Goal: Complete application form: Complete application form

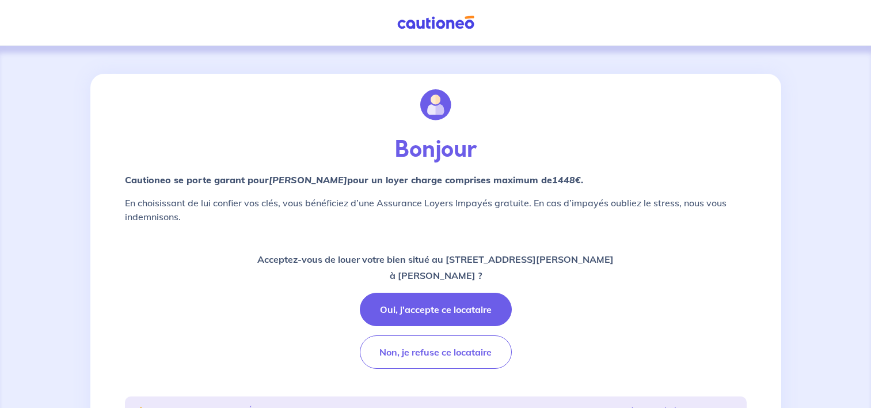
click at [438, 315] on button "Oui, j'accepte ce locataire" at bounding box center [436, 308] width 152 height 33
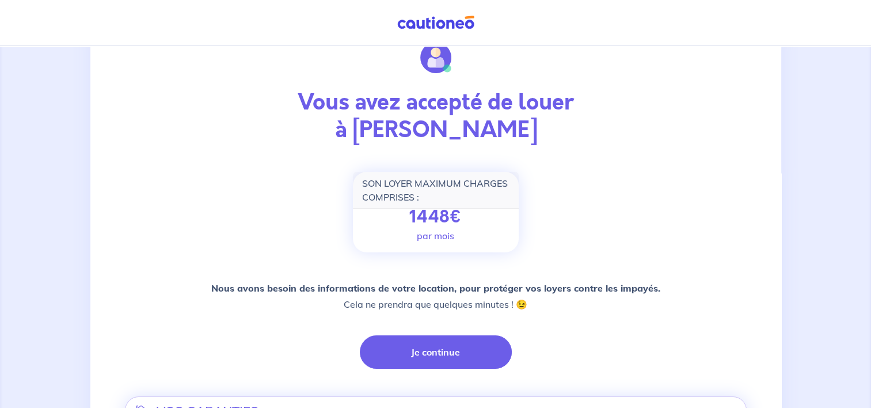
scroll to position [115, 0]
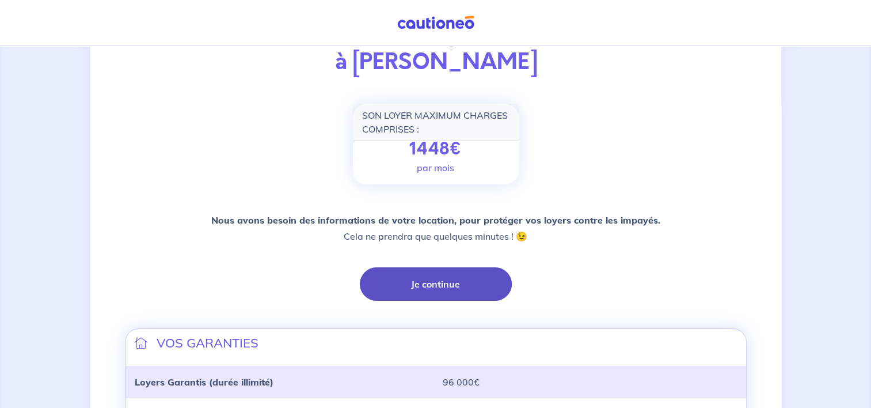
click at [418, 282] on button "Je continue" at bounding box center [436, 283] width 152 height 33
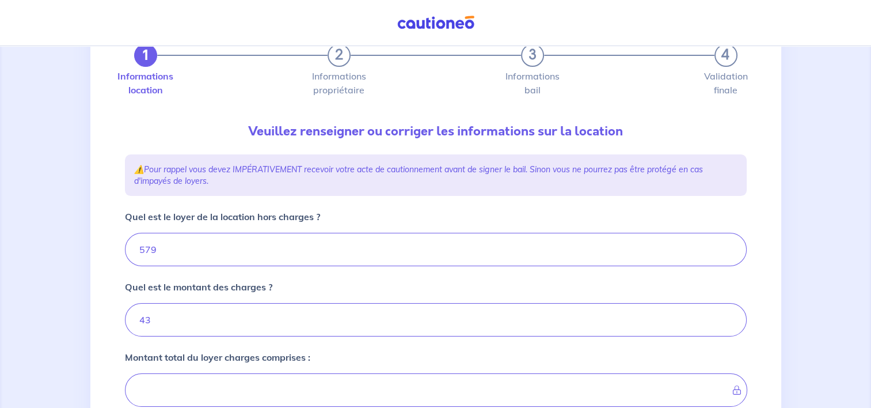
type input "622"
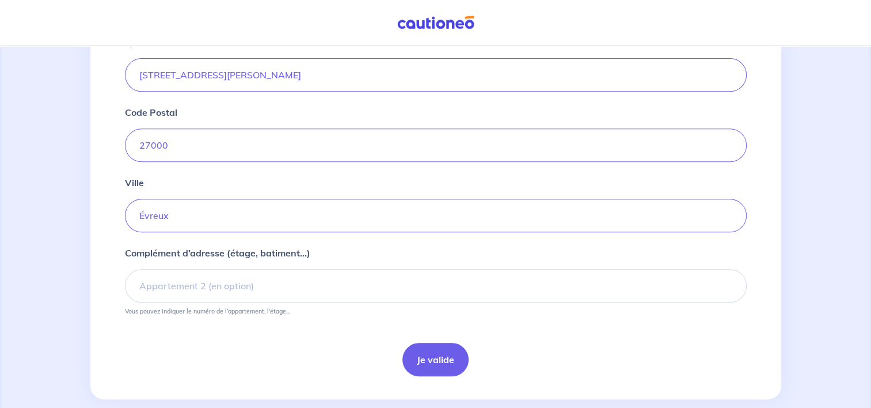
scroll to position [461, 0]
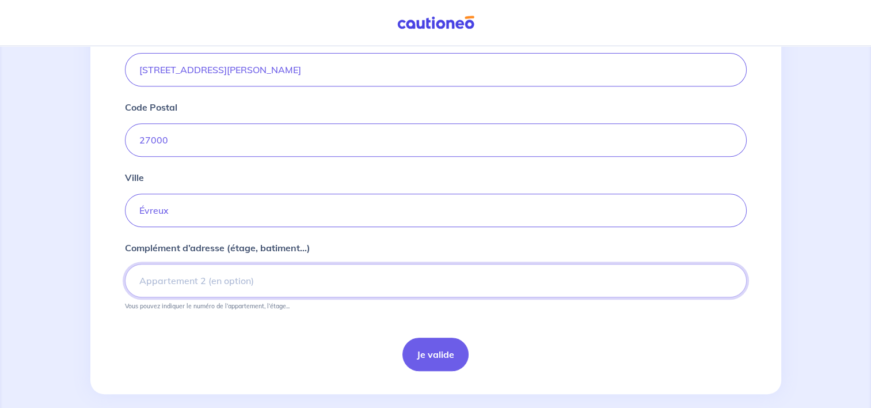
click at [221, 275] on input "Complément d’adresse (étage, batiment...)" at bounding box center [436, 280] width 622 height 33
type input "RESIDENCE L'ODYSSÉE - 2EME ETAGE - APPARTEMENT 18"
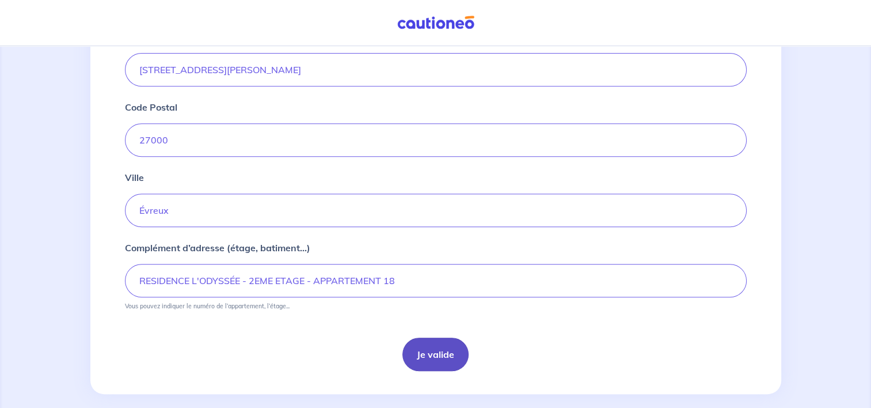
click at [452, 364] on button "Je valide" at bounding box center [435, 353] width 66 height 33
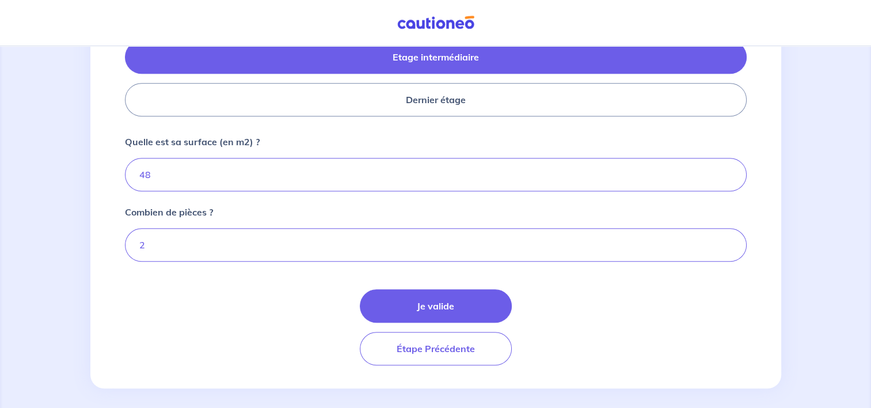
scroll to position [573, 0]
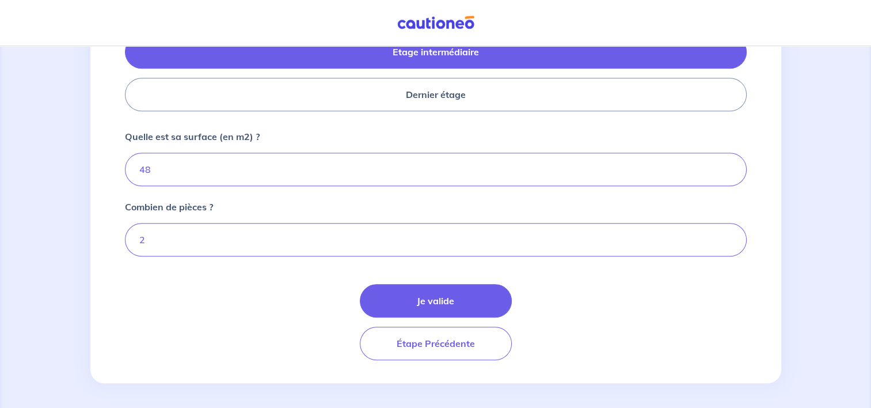
drag, startPoint x: 421, startPoint y: 296, endPoint x: 355, endPoint y: 297, distance: 66.2
click at [421, 296] on button "Je valide" at bounding box center [436, 300] width 152 height 33
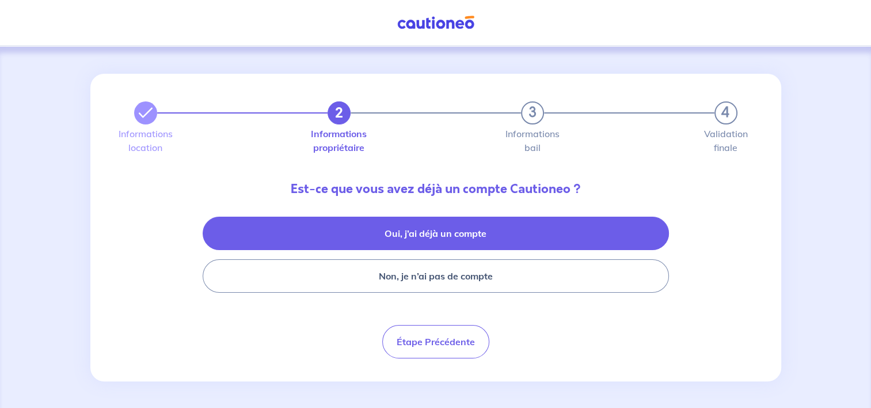
click at [371, 237] on button "Oui, j’ai déjà un compte" at bounding box center [436, 232] width 466 height 33
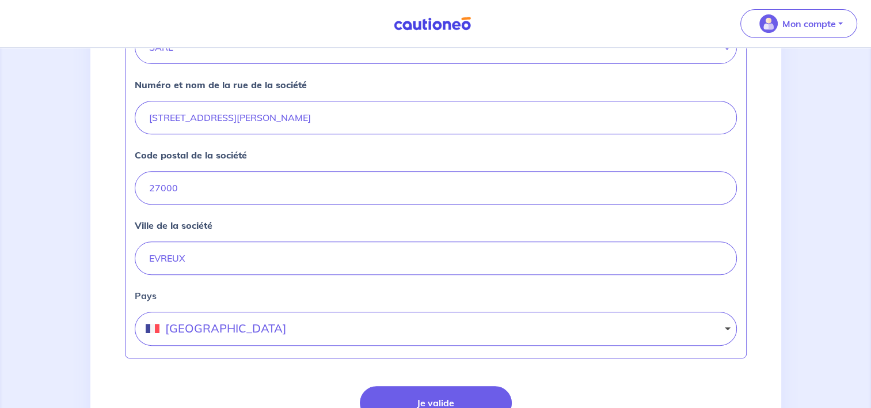
scroll to position [461, 0]
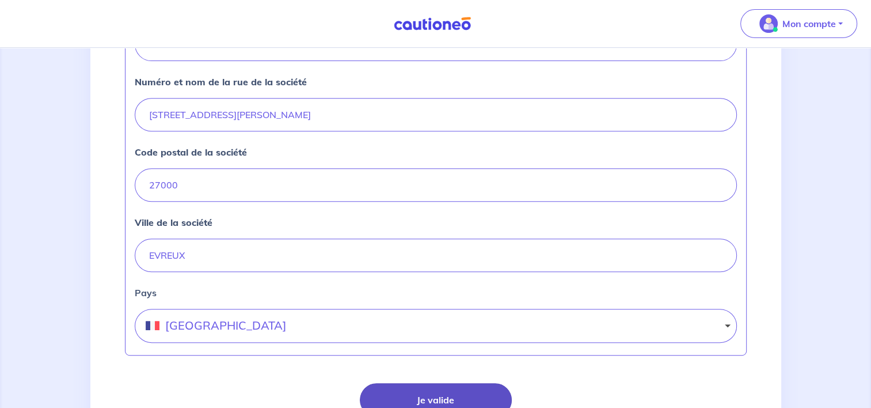
click at [461, 383] on button "Je valide" at bounding box center [436, 399] width 152 height 33
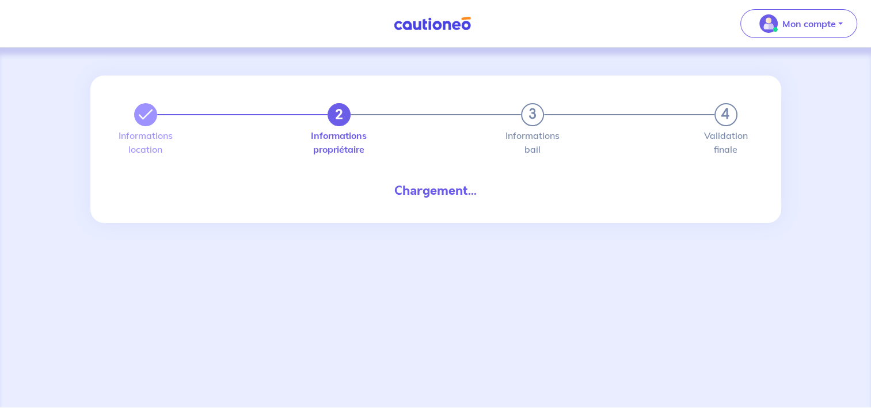
select select "FR"
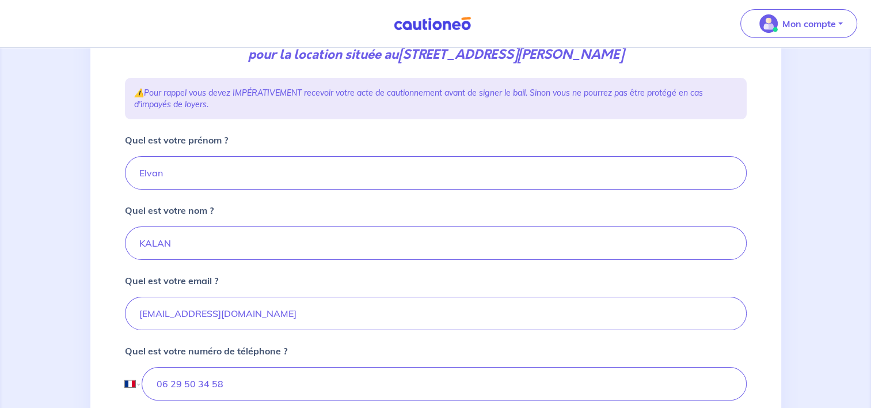
scroll to position [230, 0]
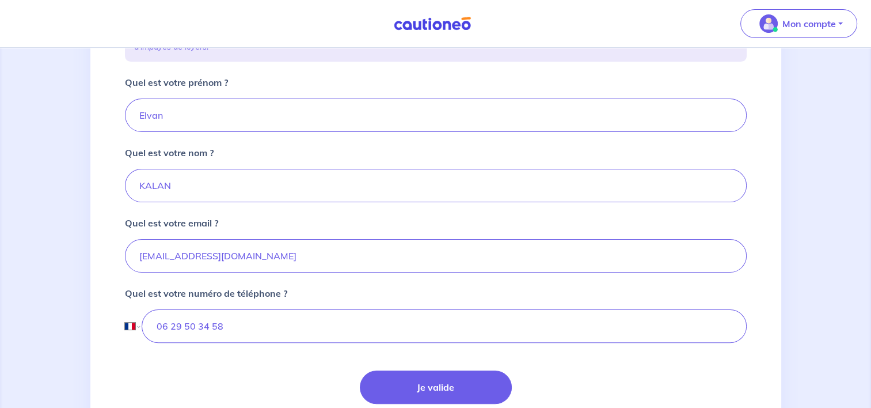
drag, startPoint x: 413, startPoint y: 380, endPoint x: 273, endPoint y: 359, distance: 140.9
click at [409, 379] on button "Je valide" at bounding box center [436, 386] width 152 height 33
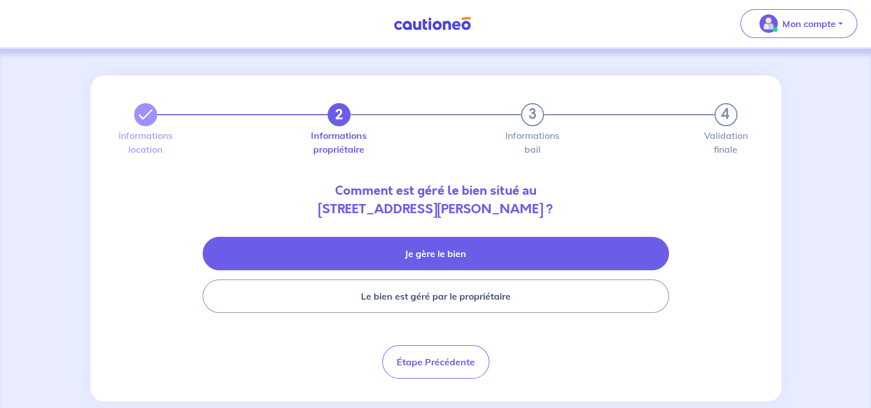
click at [496, 254] on button "Je gère le bien" at bounding box center [436, 253] width 466 height 33
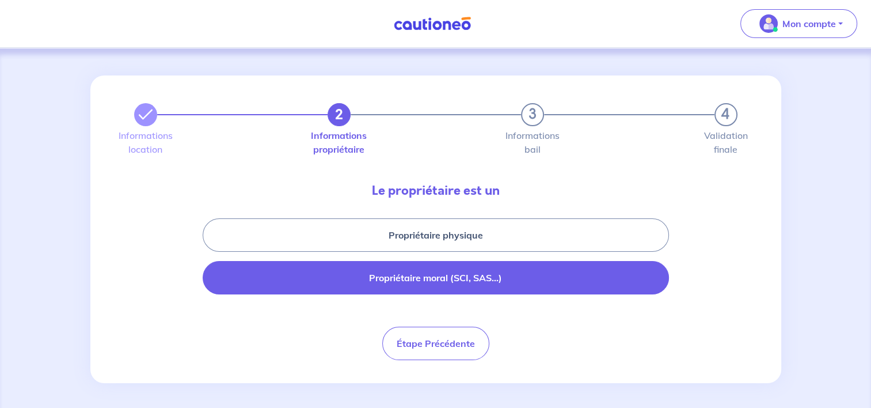
drag, startPoint x: 499, startPoint y: 233, endPoint x: 487, endPoint y: 263, distance: 32.1
click at [500, 232] on button "Propriétaire physique" at bounding box center [436, 234] width 466 height 33
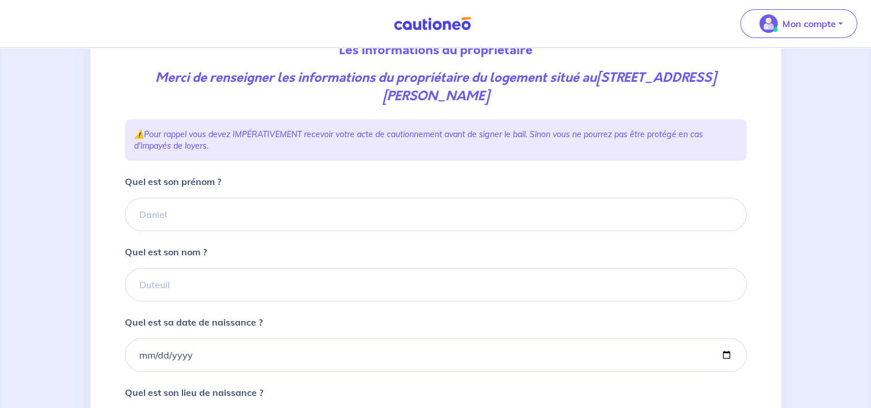
scroll to position [173, 0]
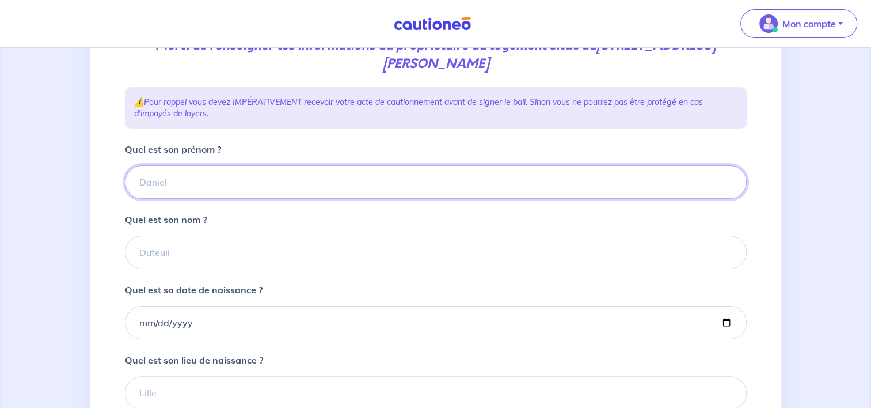
click at [173, 165] on input "Quel est son prénom ?" at bounding box center [436, 181] width 622 height 33
type input "BERTHELOT"
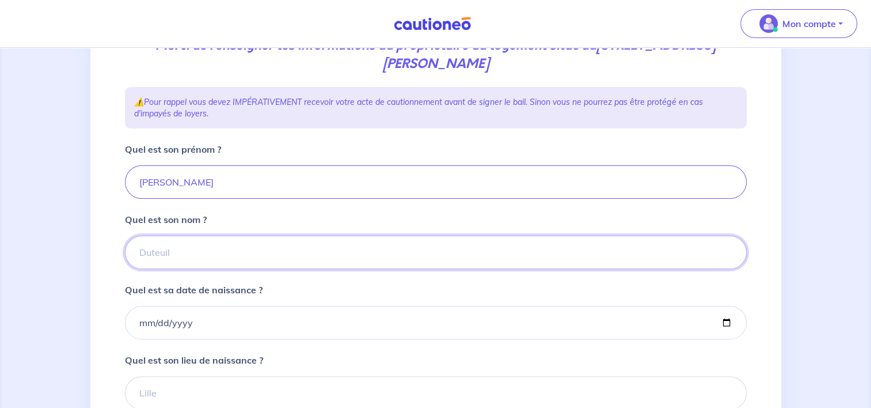
click at [200, 255] on input "Quel est son nom ?" at bounding box center [436, 251] width 622 height 33
type input "Bertrand"
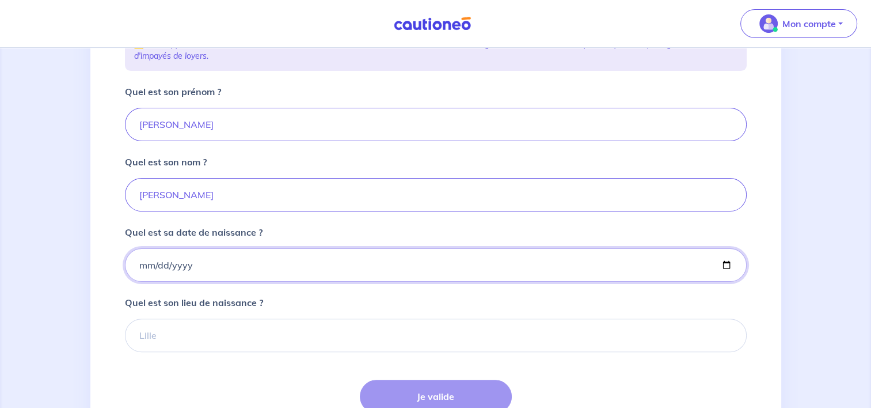
click at [142, 264] on input "Quel est sa date de naissance ?" at bounding box center [436, 264] width 622 height 33
type input "1969-02-15"
click at [176, 344] on input "Quel est son lieu de naissance ?" at bounding box center [436, 334] width 622 height 33
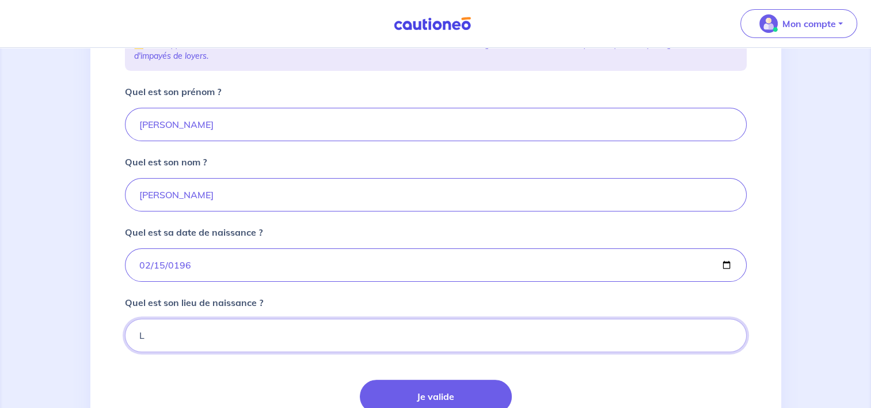
type input "L'AIGLE"
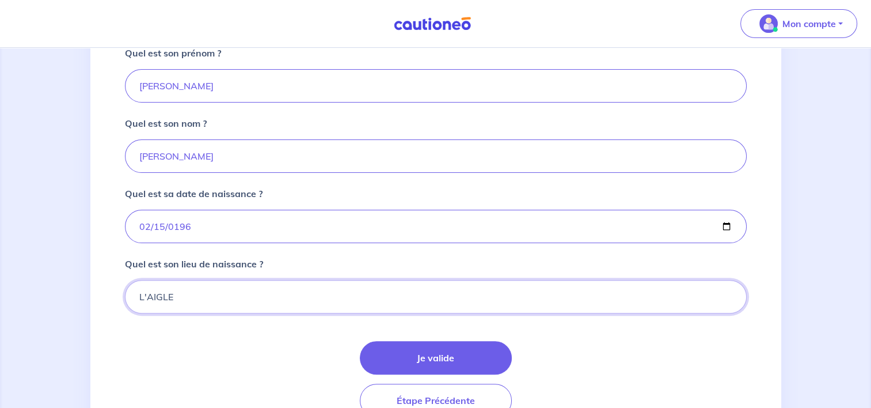
scroll to position [288, 0]
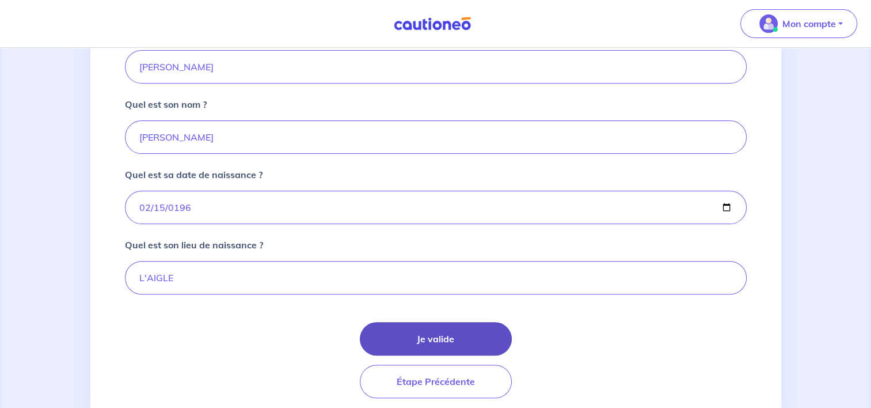
click at [410, 341] on button "Je valide" at bounding box center [436, 338] width 152 height 33
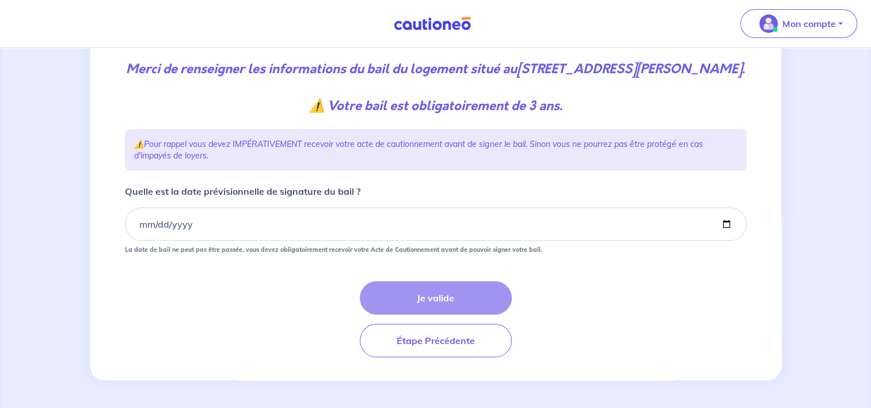
scroll to position [166, 0]
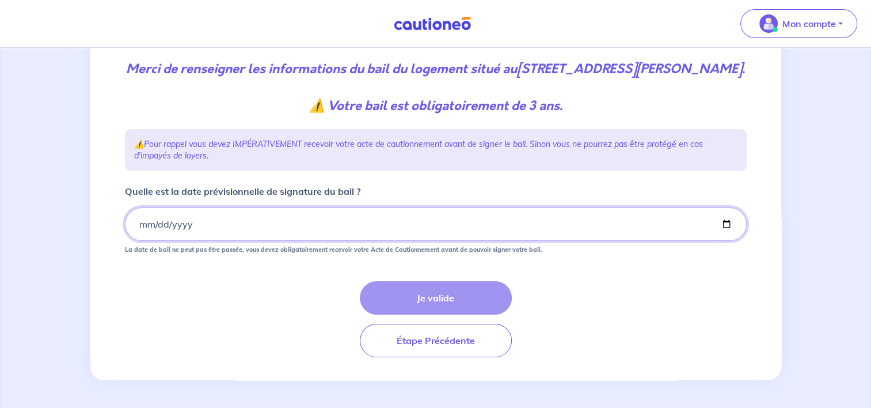
click at [144, 222] on input "Quelle est la date prévisionnelle de signature du bail ?" at bounding box center [436, 223] width 622 height 33
click at [139, 218] on input "Quelle est la date prévisionnelle de signature du bail ?" at bounding box center [436, 223] width 622 height 33
click at [144, 221] on input "Quelle est la date prévisionnelle de signature du bail ?" at bounding box center [436, 223] width 622 height 33
click at [736, 224] on input "Quelle est la date prévisionnelle de signature du bail ?" at bounding box center [436, 223] width 622 height 33
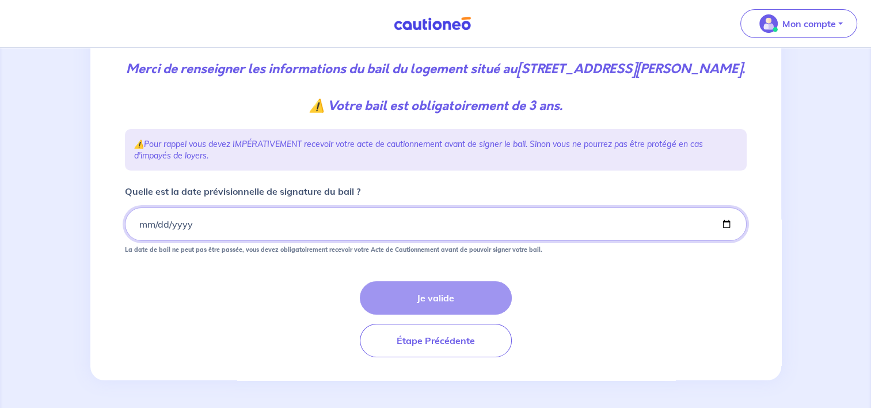
click at [729, 223] on input "Quelle est la date prévisionnelle de signature du bail ?" at bounding box center [436, 223] width 622 height 33
type input "2025-09-19"
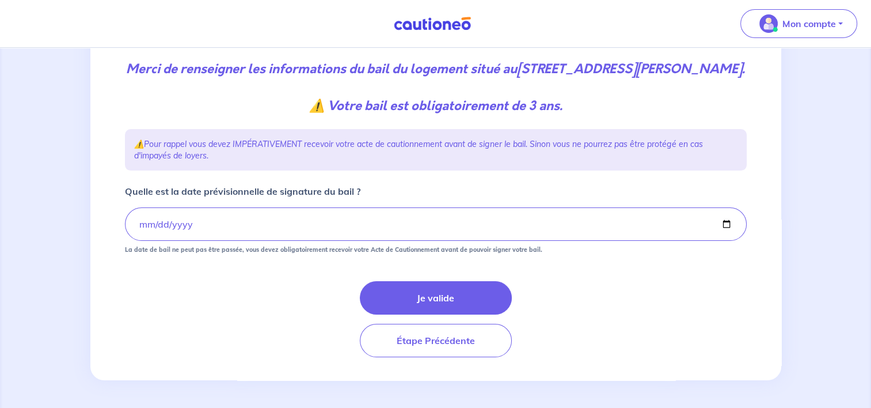
drag, startPoint x: 419, startPoint y: 298, endPoint x: 273, endPoint y: 314, distance: 146.5
click at [418, 299] on button "Je valide" at bounding box center [436, 297] width 152 height 33
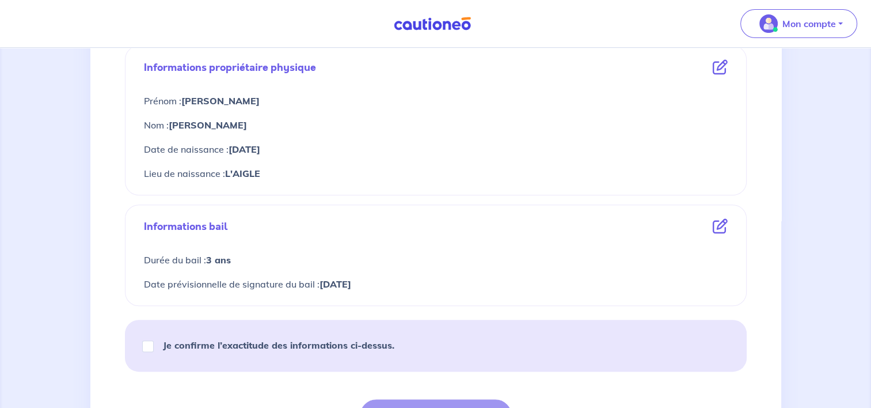
scroll to position [461, 0]
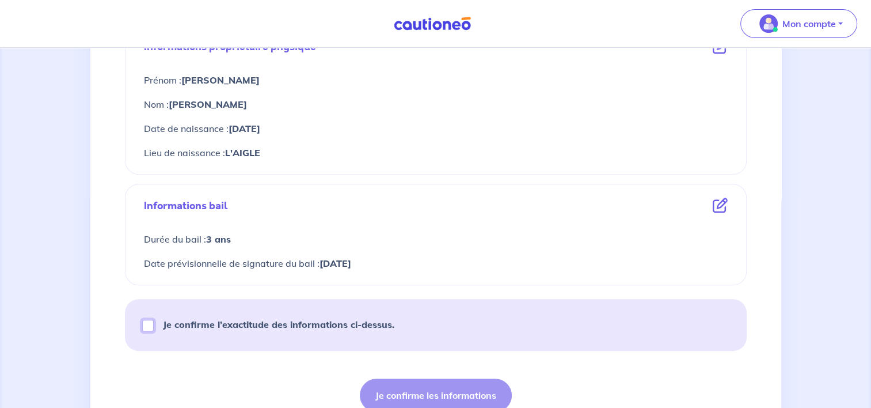
click at [150, 320] on input "Je confirme l’exactitude des informations ci-dessus." at bounding box center [148, 326] width 12 height 12
checkbox input "true"
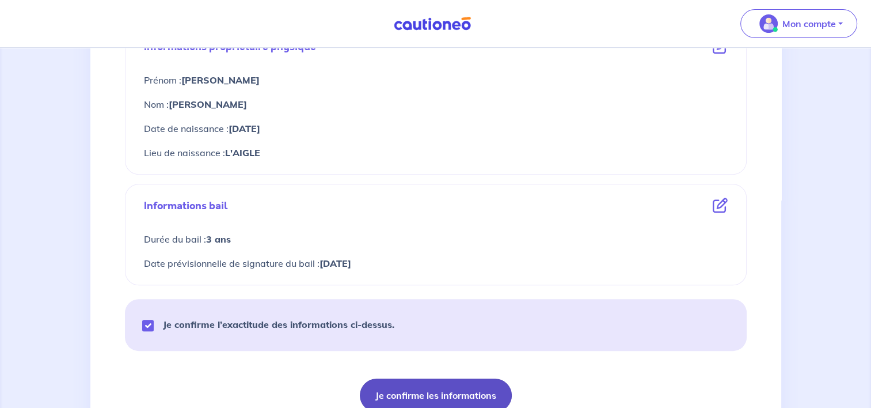
click at [467, 383] on button "Je confirme les informations" at bounding box center [436, 394] width 152 height 33
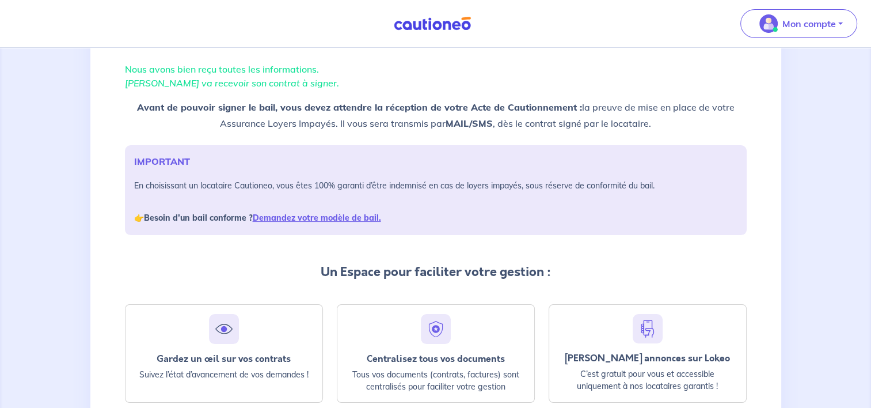
scroll to position [191, 0]
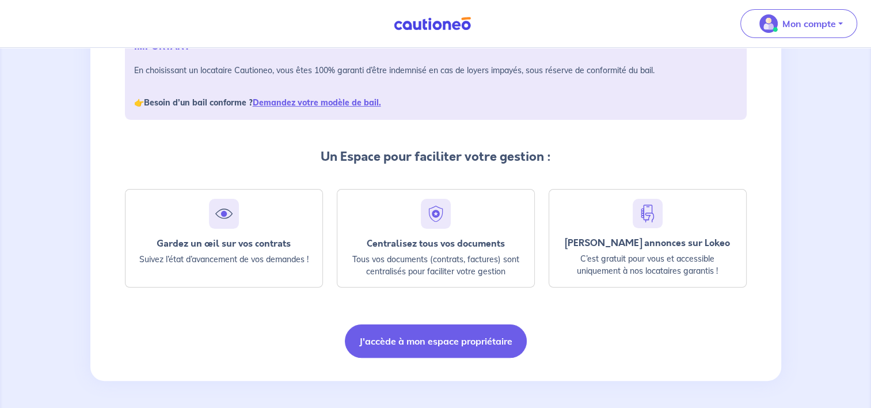
drag, startPoint x: 500, startPoint y: 351, endPoint x: 577, endPoint y: 401, distance: 92.1
click at [499, 352] on button "J'accède à mon espace propriétaire" at bounding box center [436, 340] width 182 height 33
